Goal: Information Seeking & Learning: Learn about a topic

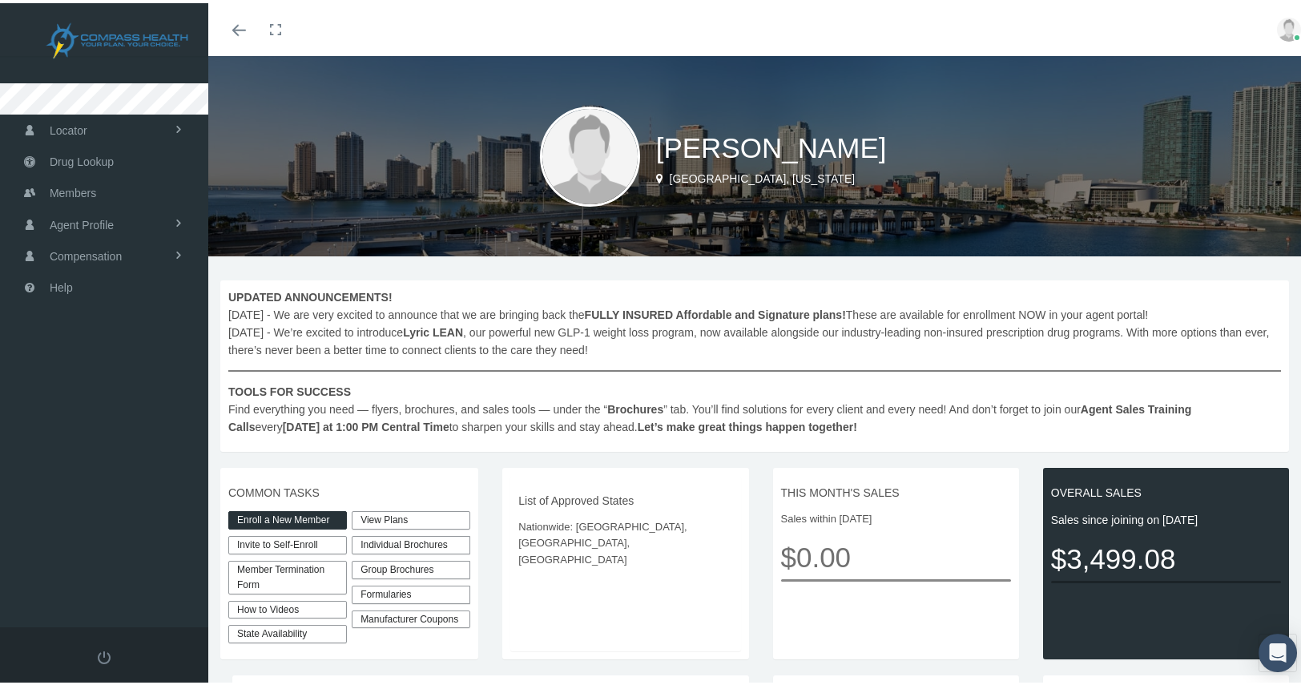
click at [394, 522] on link "View Plans" at bounding box center [411, 517] width 119 height 18
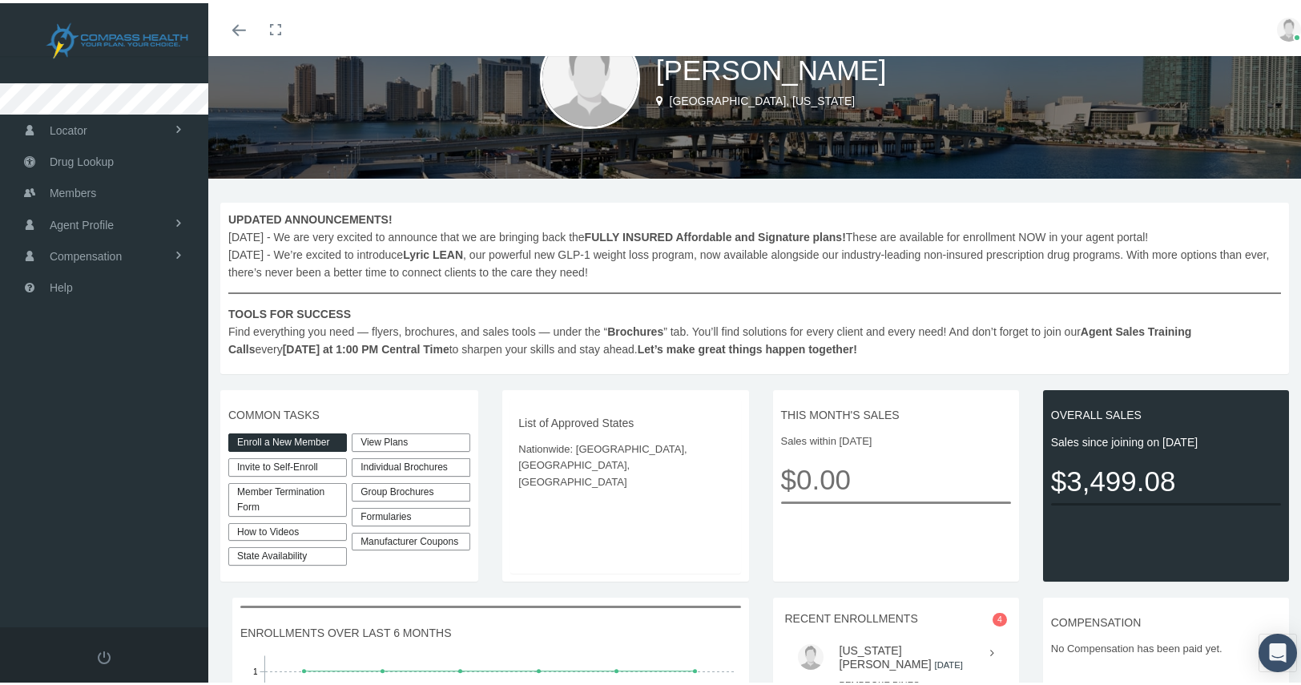
scroll to position [80, 0]
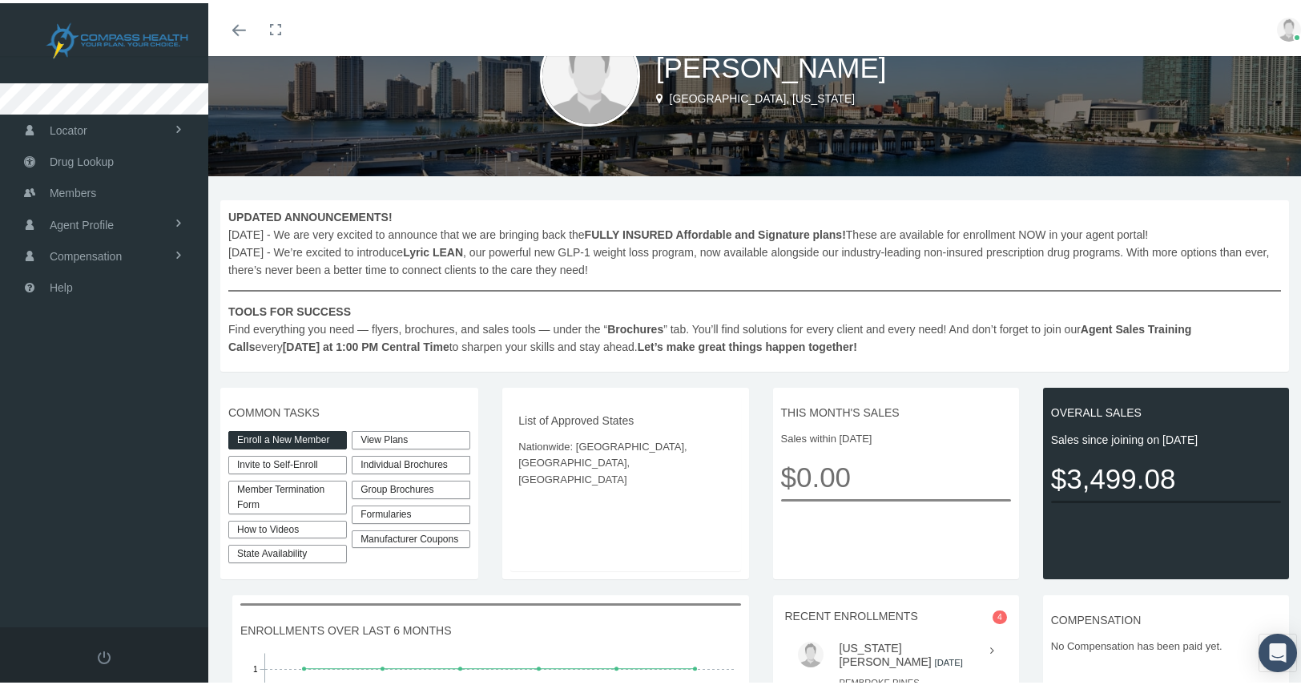
click at [404, 435] on link "View Plans" at bounding box center [411, 437] width 119 height 18
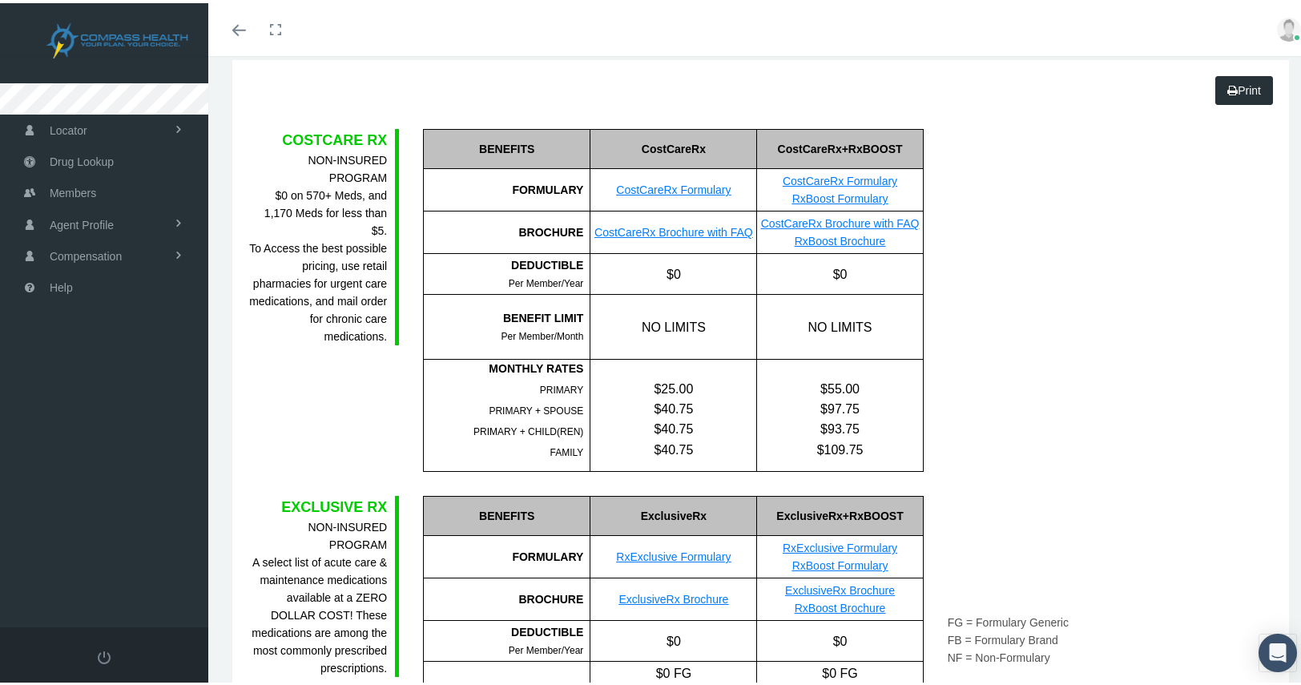
scroll to position [80, 0]
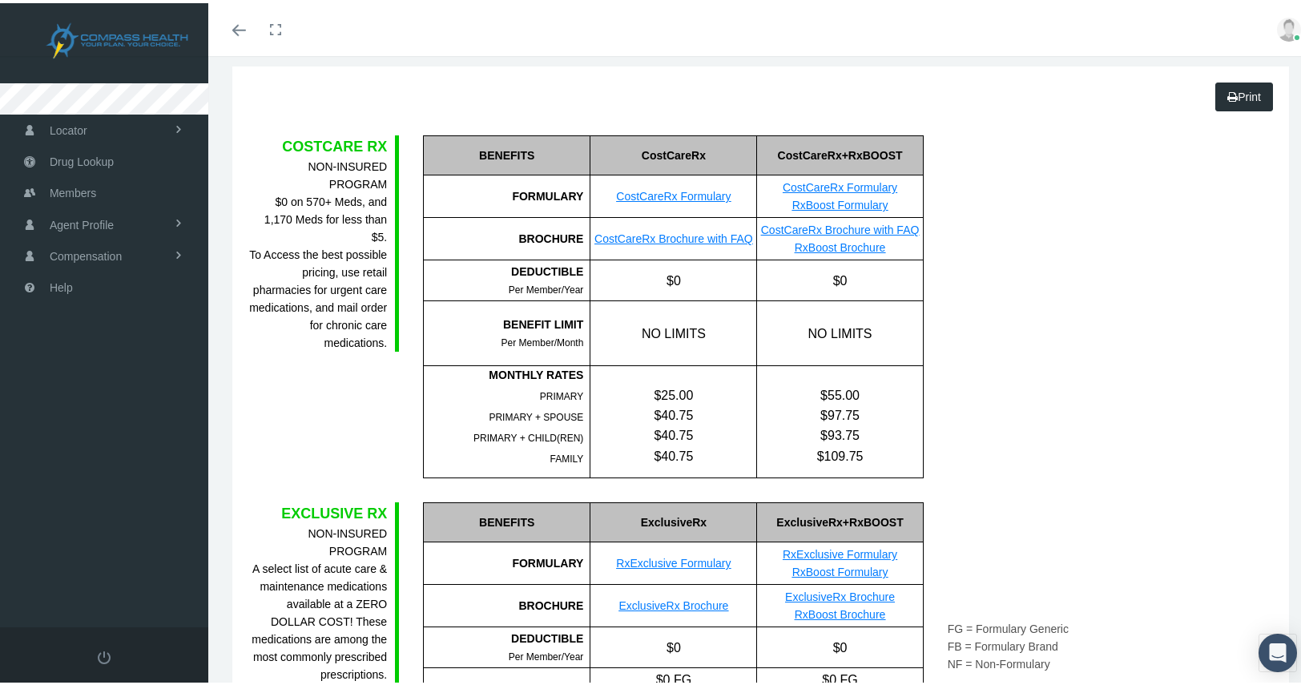
click at [686, 192] on link "CostCareRx Formulary" at bounding box center [673, 193] width 115 height 13
click at [90, 164] on span "Drug Lookup" at bounding box center [82, 158] width 64 height 30
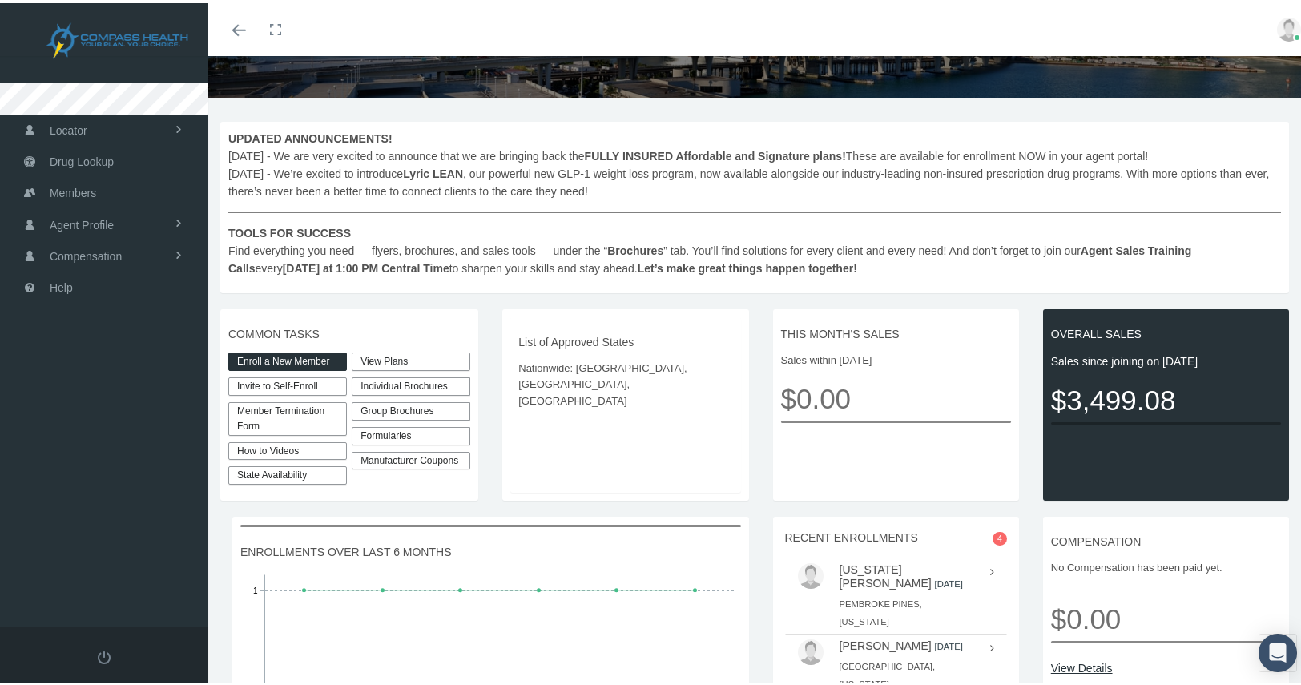
scroll to position [160, 0]
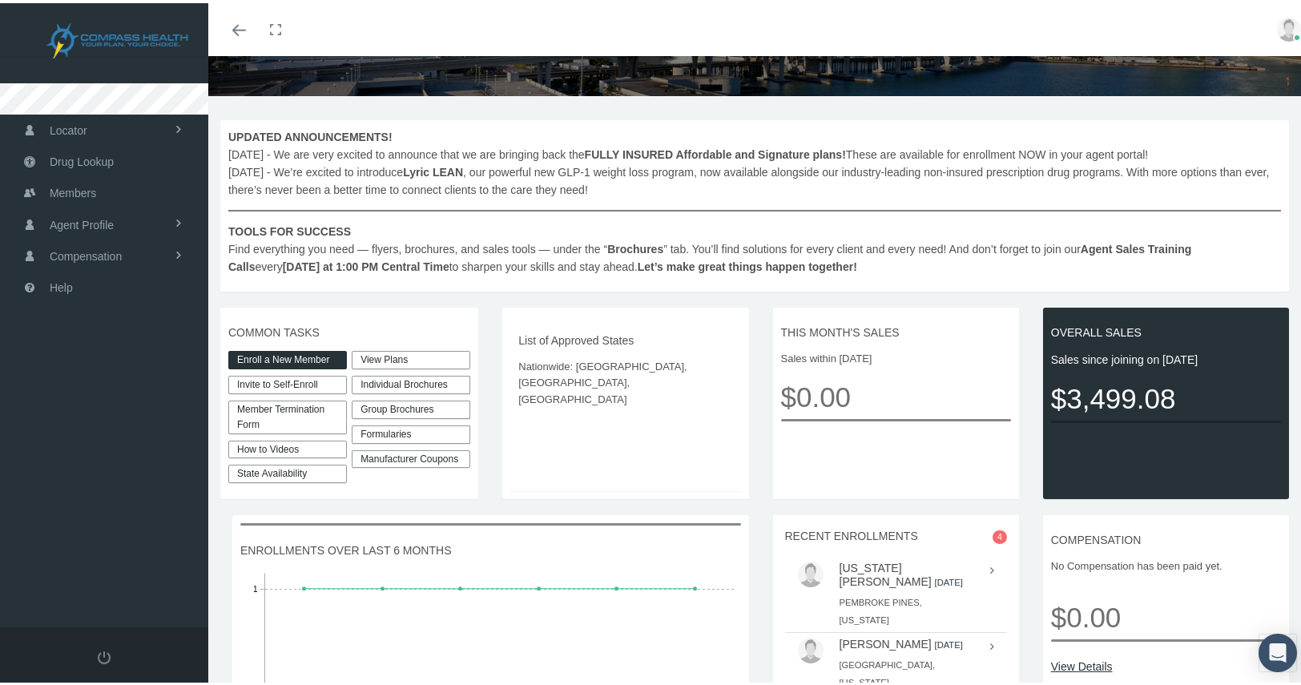
click at [412, 458] on link "Manufacturer Coupons" at bounding box center [411, 456] width 119 height 18
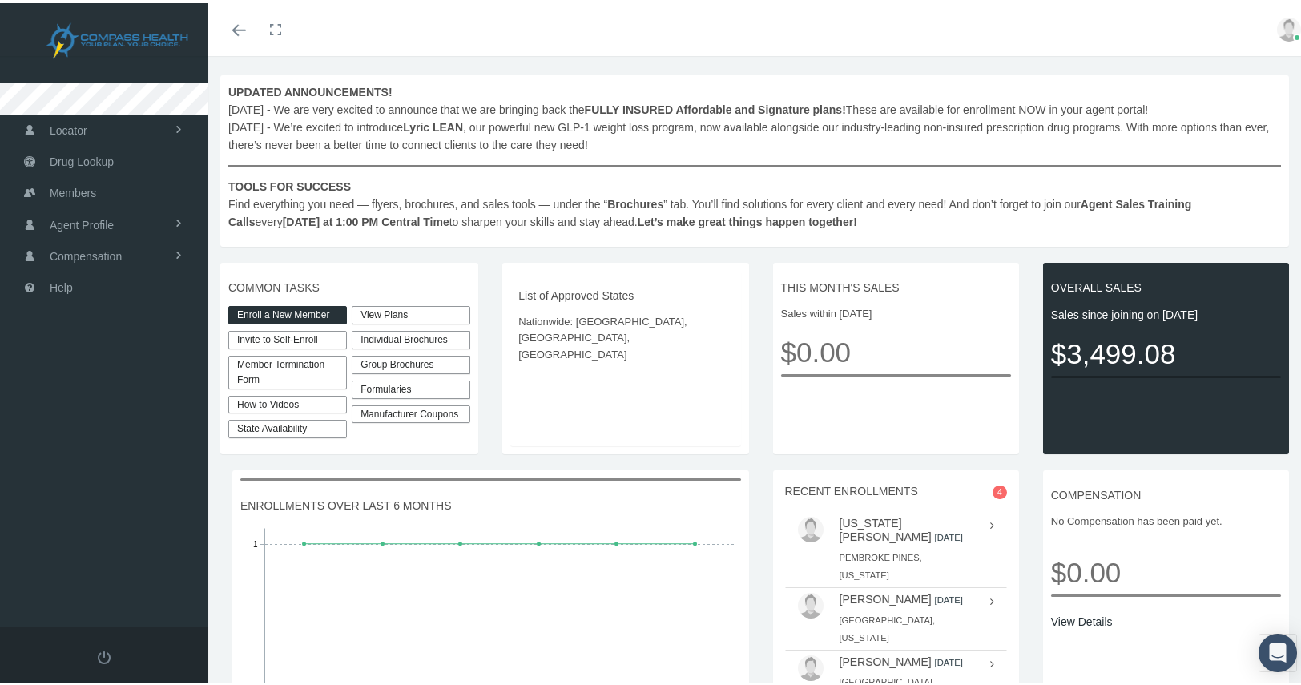
scroll to position [240, 0]
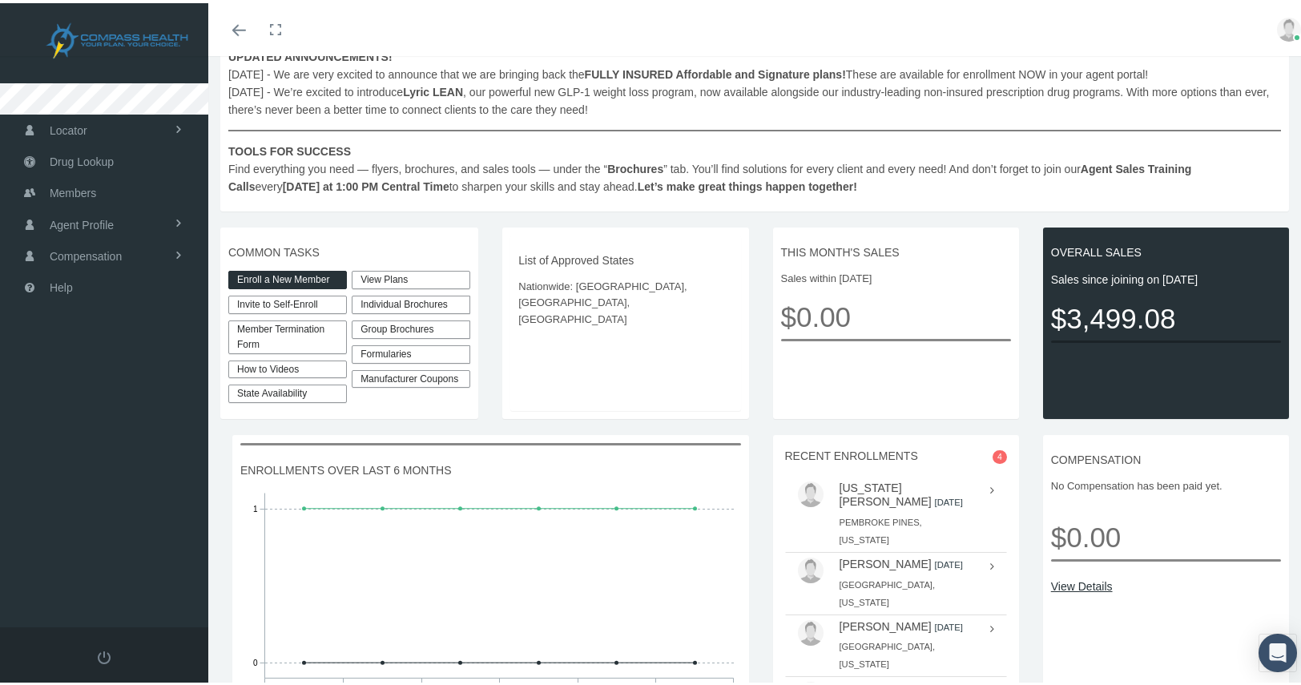
click at [396, 355] on div "Formularies" at bounding box center [411, 351] width 119 height 18
